Goal: Task Accomplishment & Management: Manage account settings

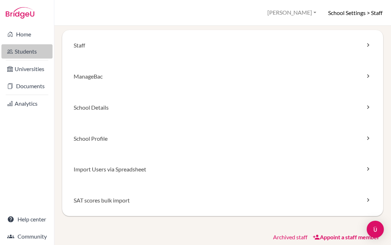
click at [29, 48] on link "Students" at bounding box center [26, 51] width 51 height 14
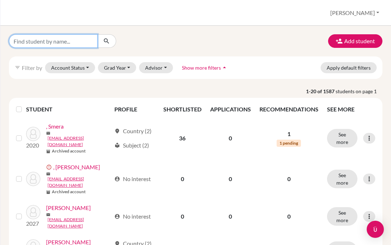
click at [42, 42] on input "Find student by name..." at bounding box center [53, 41] width 89 height 14
type input "eva"
click button "submit" at bounding box center [106, 41] width 19 height 14
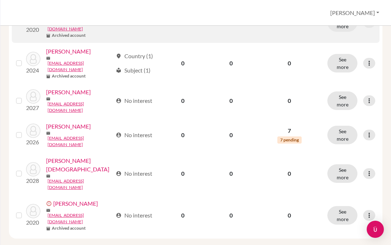
scroll to position [139, 0]
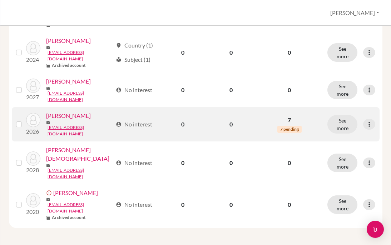
click at [25, 120] on label at bounding box center [25, 120] width 0 height 0
click at [0, 0] on input "checkbox" at bounding box center [0, 0] width 0 height 0
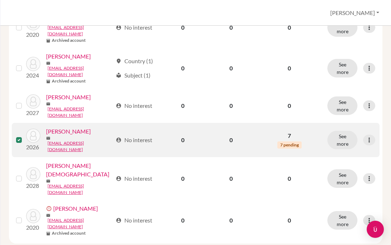
scroll to position [162, 0]
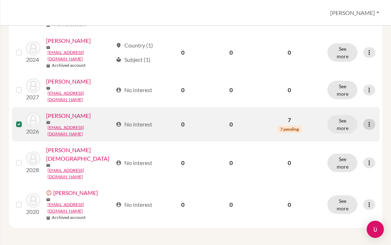
click at [370, 128] on icon at bounding box center [369, 124] width 7 height 7
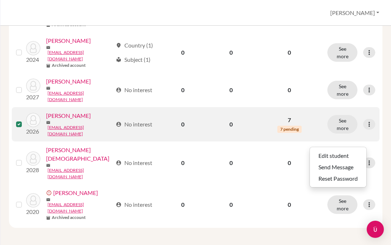
click at [25, 120] on label at bounding box center [25, 120] width 0 height 0
click at [0, 0] on input "checkbox" at bounding box center [0, 0] width 0 height 0
